Goal: Transaction & Acquisition: Purchase product/service

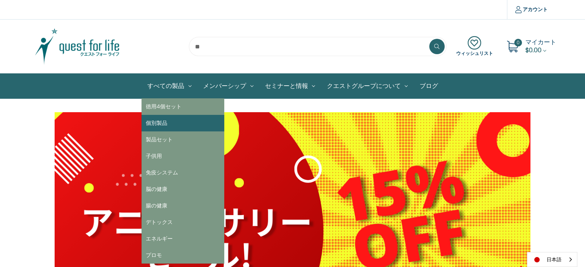
click at [167, 123] on link "個別製品" at bounding box center [183, 123] width 83 height 17
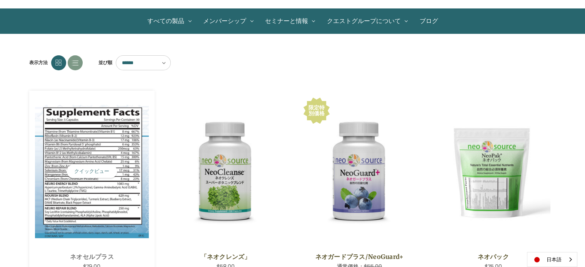
scroll to position [154, 0]
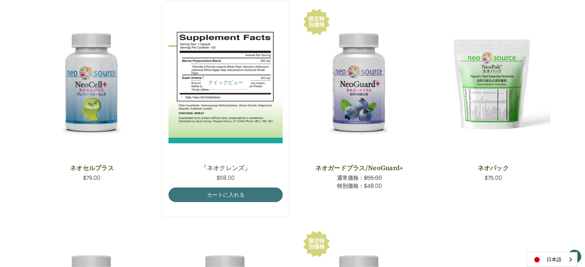
click at [231, 118] on img "NeoCleanse,$58.00\a" at bounding box center [225, 83] width 114 height 122
